Goal: Information Seeking & Learning: Learn about a topic

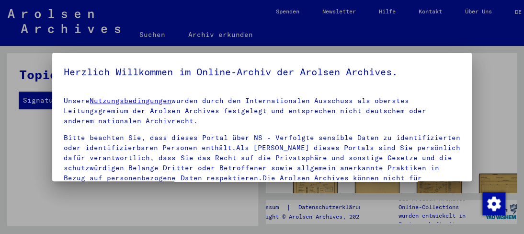
click at [494, 146] on div at bounding box center [262, 117] width 524 height 234
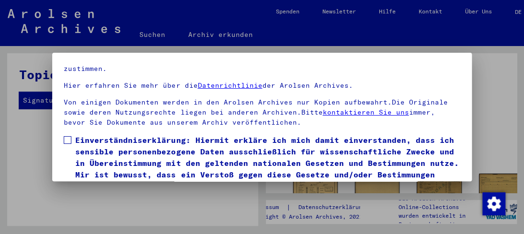
scroll to position [71, 0]
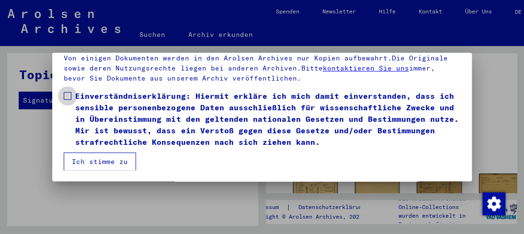
click at [67, 94] on span at bounding box center [68, 96] width 8 height 8
click at [117, 160] on button "Ich stimme zu" at bounding box center [100, 161] width 72 height 18
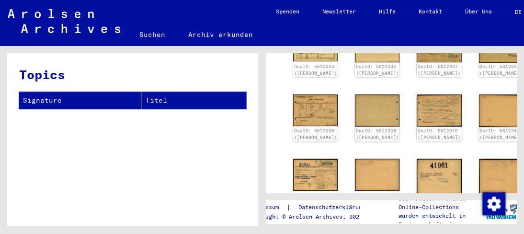
scroll to position [48, 0]
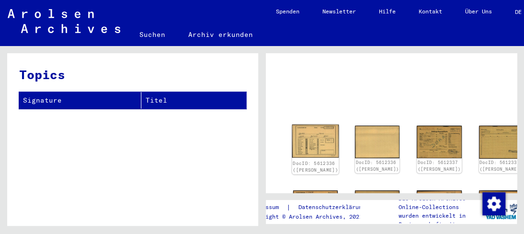
click at [308, 135] on img at bounding box center [315, 141] width 47 height 34
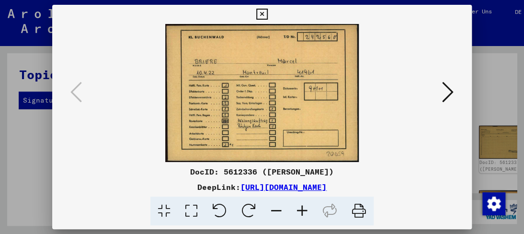
click at [263, 12] on icon at bounding box center [261, 14] width 11 height 11
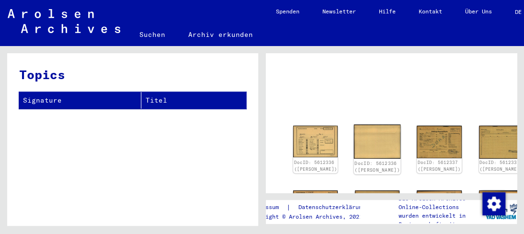
click at [354, 134] on img at bounding box center [377, 141] width 47 height 34
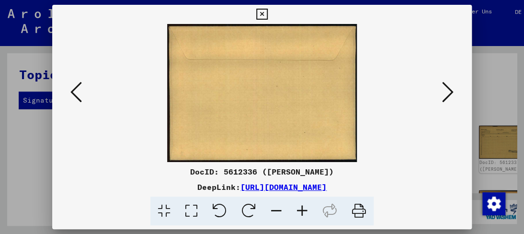
click at [340, 134] on img at bounding box center [262, 93] width 354 height 138
click at [260, 10] on icon at bounding box center [261, 14] width 11 height 11
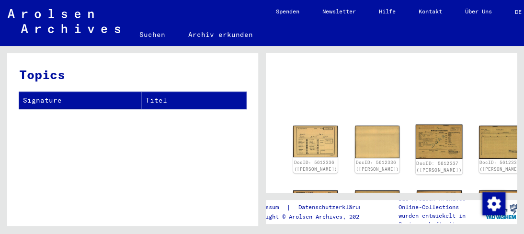
click at [415, 136] on img at bounding box center [438, 141] width 47 height 34
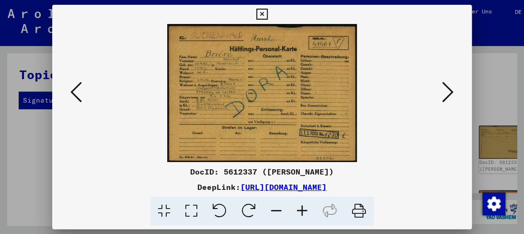
click at [375, 136] on img at bounding box center [262, 93] width 354 height 138
click at [260, 9] on icon at bounding box center [261, 14] width 11 height 11
